Goal: Task Accomplishment & Management: Use online tool/utility

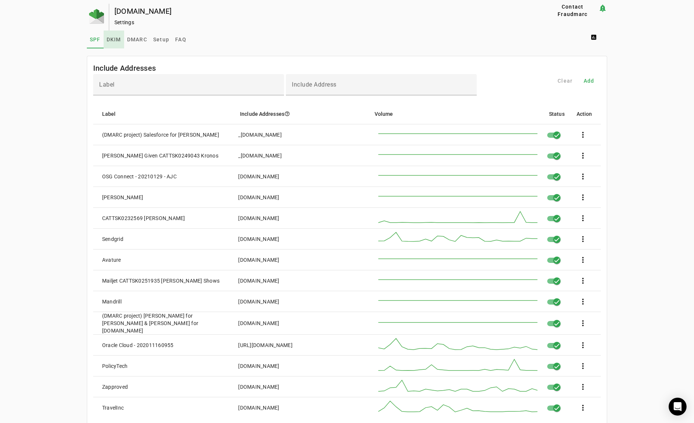
click at [112, 39] on span "DKIM" at bounding box center [114, 39] width 15 height 5
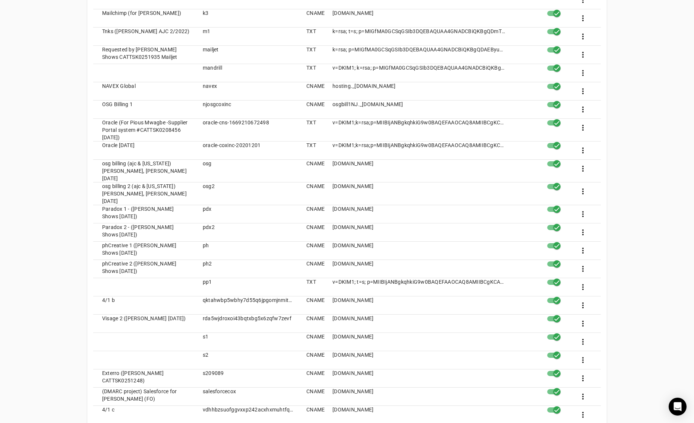
scroll to position [808, 0]
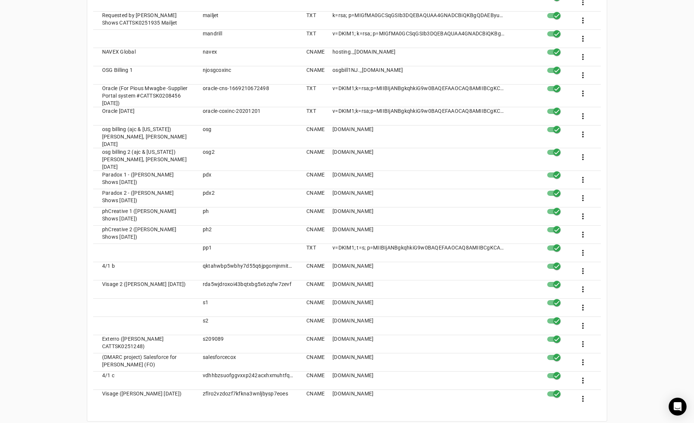
click at [174, 354] on mat-cell "(DMARC project) Salesforce for Tracey Meaders (FO)" at bounding box center [145, 363] width 104 height 18
click at [242, 354] on mat-cell "salesforcecox" at bounding box center [249, 363] width 104 height 18
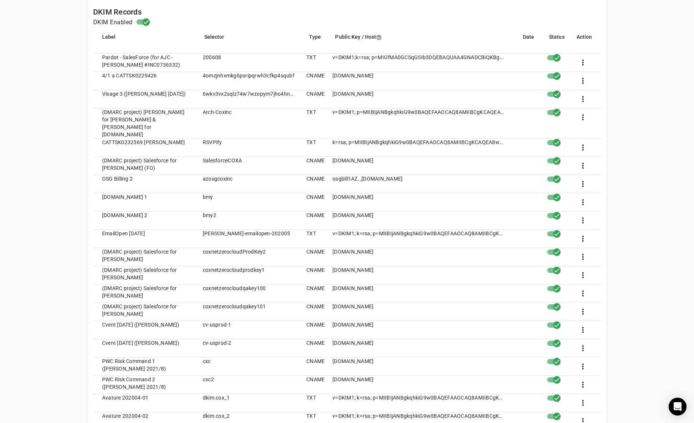
scroll to position [137, 0]
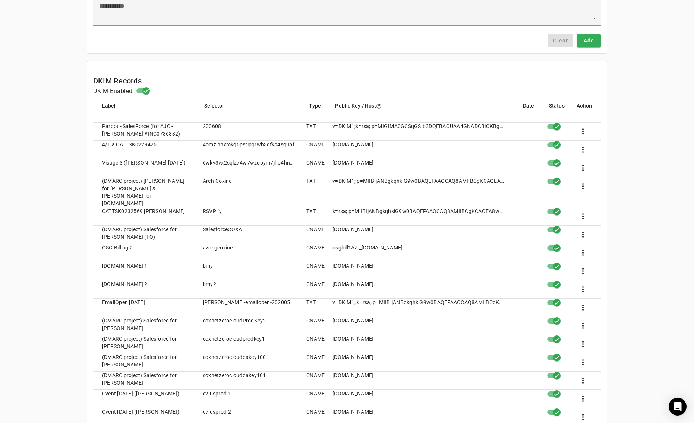
drag, startPoint x: 468, startPoint y: 217, endPoint x: 332, endPoint y: 219, distance: 136.1
click at [332, 226] on mat-cell "SalesforceCOXA.ogirq0.custdkim.salesforce.com" at bounding box center [419, 235] width 185 height 18
copy mat-cell "SalesforceCOXA.ogirq0.custdkim.salesforce.com"
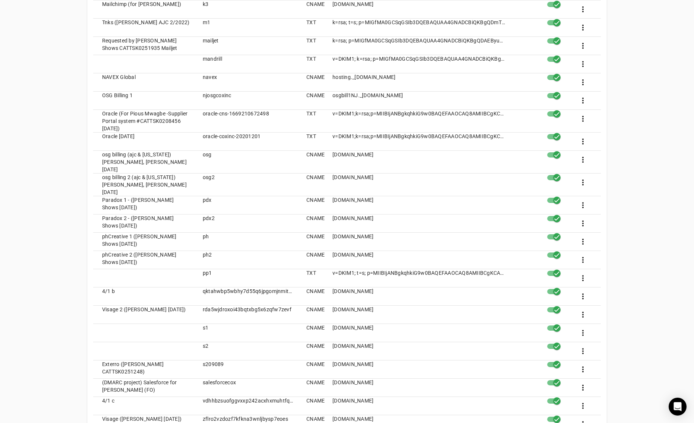
scroll to position [808, 0]
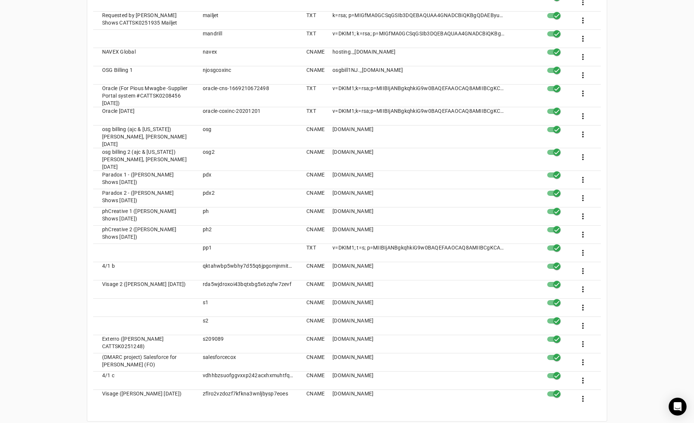
drag, startPoint x: 464, startPoint y: 335, endPoint x: 334, endPoint y: 338, distance: 130.1
click at [334, 354] on mat-cell "salesforcecox.vlt48w.custdkim.salesforce.com" at bounding box center [419, 363] width 185 height 18
copy mat-cell "salesforcecox.vlt48w.custdkim.salesforce.com"
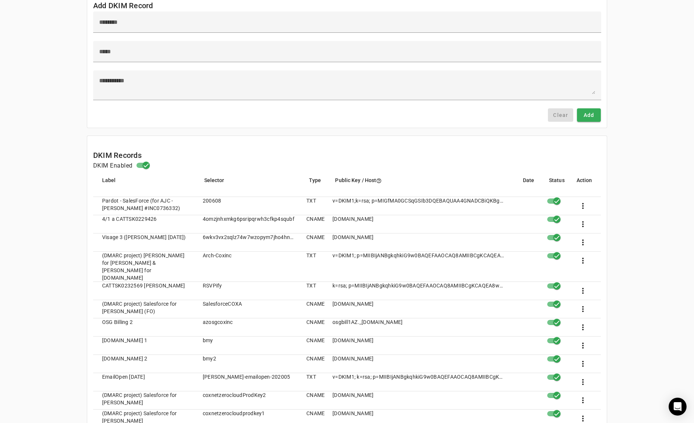
scroll to position [0, 0]
